Goal: Feedback & Contribution: Submit feedback/report problem

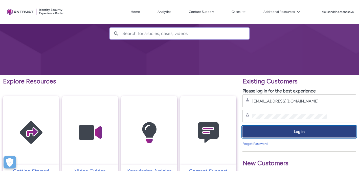
click at [282, 129] on button "Log in" at bounding box center [298, 132] width 113 height 11
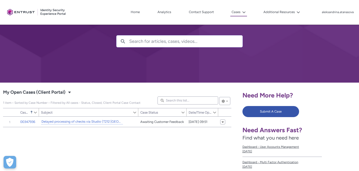
scroll to position [16, 0]
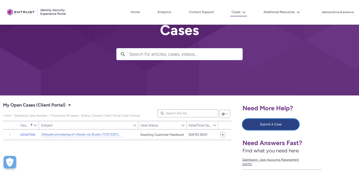
click at [259, 126] on button "Submit A Case" at bounding box center [270, 124] width 57 height 11
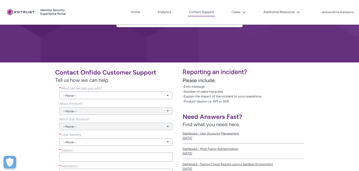
scroll to position [56, 0]
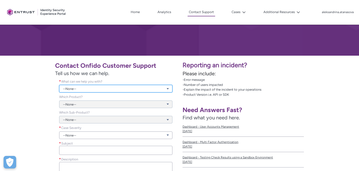
click at [120, 85] on link "--None--" at bounding box center [115, 89] width 113 height 8
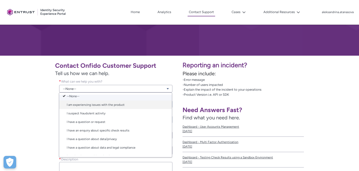
scroll to position [2, 0]
click at [108, 104] on link "I am experiencing issues with the product" at bounding box center [115, 106] width 113 height 9
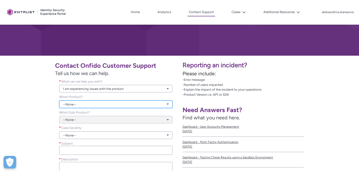
click at [98, 106] on link "--None--" at bounding box center [115, 105] width 113 height 8
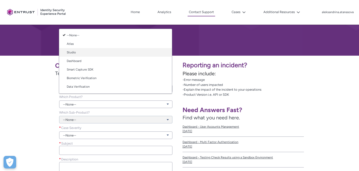
click at [99, 56] on link "Studio" at bounding box center [115, 52] width 113 height 9
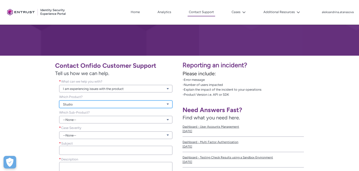
scroll to position [127, 0]
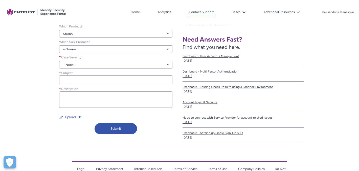
click at [94, 59] on div "--None--" at bounding box center [115, 62] width 113 height 14
click at [94, 48] on link "--None--" at bounding box center [115, 49] width 113 height 8
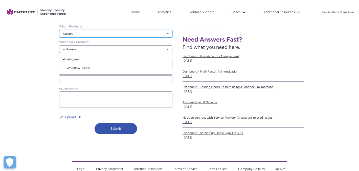
click at [94, 33] on link "Studio" at bounding box center [115, 34] width 113 height 8
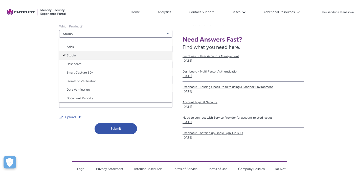
scroll to position [7, 0]
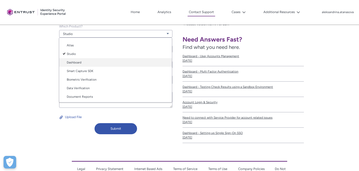
click at [89, 62] on link "Dashboard" at bounding box center [115, 62] width 113 height 9
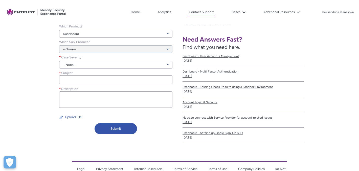
click at [90, 48] on div "--None--" at bounding box center [115, 47] width 113 height 14
click at [83, 67] on link "--None--" at bounding box center [115, 65] width 113 height 8
click at [83, 84] on link "Normal" at bounding box center [115, 84] width 113 height 9
click at [89, 73] on div "Subject *" at bounding box center [115, 78] width 113 height 14
click at [89, 75] on div "Subject *" at bounding box center [115, 78] width 113 height 14
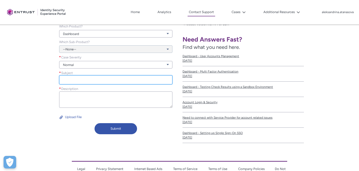
click at [89, 78] on input "Subject *" at bounding box center [115, 80] width 113 height 9
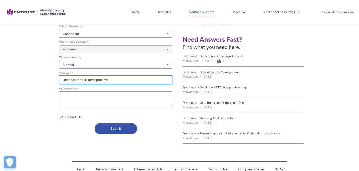
type input "The dashboard is unresponsive"
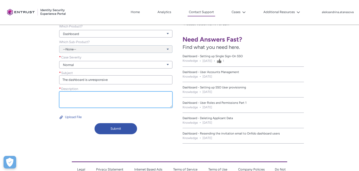
click at [85, 99] on textarea "Description *" at bounding box center [115, 100] width 113 height 16
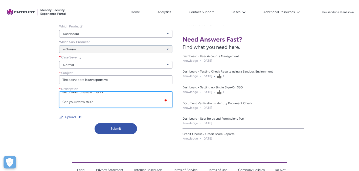
scroll to position [26, 0]
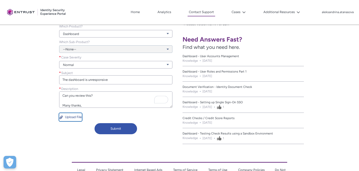
type textarea "Hello team, The dashboard seem to be unresponsive, therefore our team of analys…"
click at [68, 116] on button "Upload File" at bounding box center [70, 117] width 23 height 8
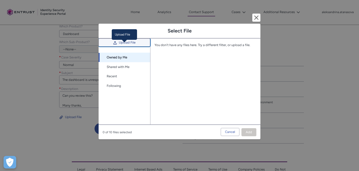
click at [123, 46] on span "Upload File" at bounding box center [127, 43] width 17 height 8
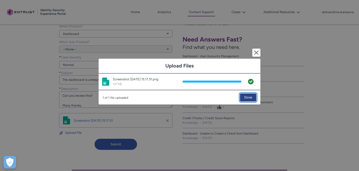
click at [244, 99] on span "Done" at bounding box center [248, 98] width 8 height 8
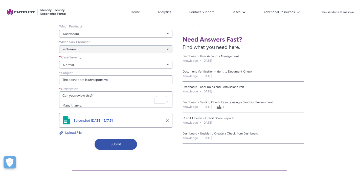
click at [77, 120] on span "Screenshot 2025-09-23 at 15.17.51" at bounding box center [92, 121] width 39 height 4
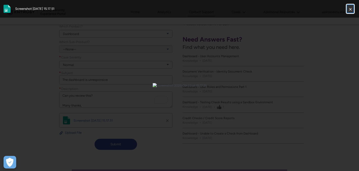
click at [348, 8] on button "Close" at bounding box center [349, 9] width 9 height 10
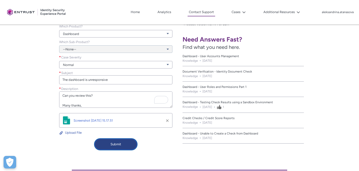
click at [120, 144] on button "Submit" at bounding box center [115, 144] width 42 height 11
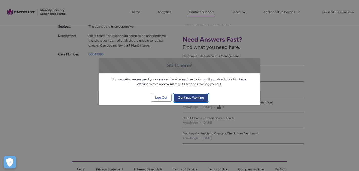
click at [178, 96] on span "Continue Working" at bounding box center [191, 98] width 26 height 8
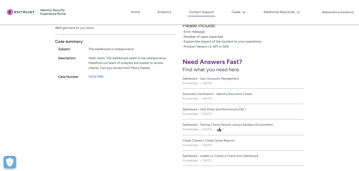
scroll to position [68, 0]
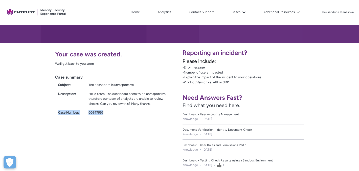
drag, startPoint x: 110, startPoint y: 113, endPoint x: 59, endPoint y: 114, distance: 51.0
click at [58, 113] on div "Case Number: 00347996" at bounding box center [115, 111] width 121 height 7
copy div "Case Number: 00347996"
